Goal: Task Accomplishment & Management: Use online tool/utility

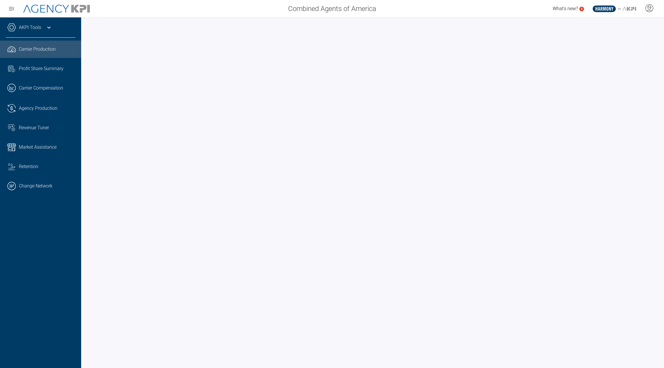
click at [39, 27] on link "AKPI Tools" at bounding box center [30, 27] width 22 height 7
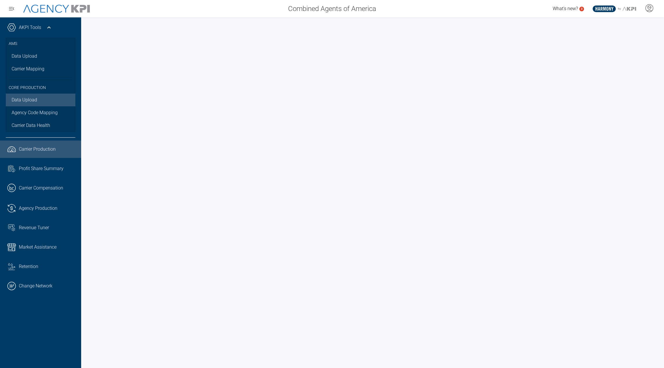
click at [24, 99] on link "Data Upload" at bounding box center [41, 100] width 70 height 13
